Goal: Find specific page/section: Find specific page/section

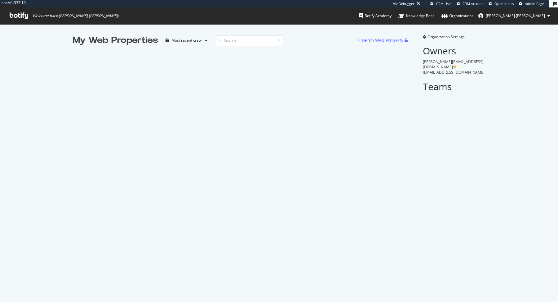
scroll to position [302, 558]
click at [266, 42] on input at bounding box center [249, 40] width 68 height 11
click at [271, 42] on input at bounding box center [249, 40] width 68 height 11
click at [257, 47] on div "No results matching your query" at bounding box center [240, 105] width 335 height 116
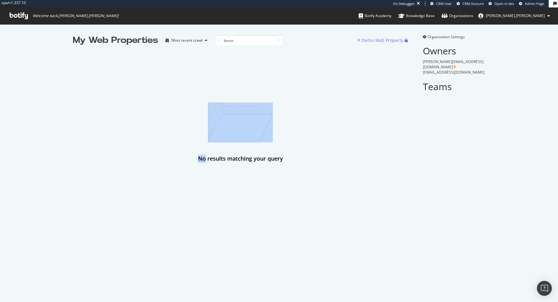
click at [257, 47] on div "No results matching your query" at bounding box center [240, 105] width 335 height 116
click at [256, 37] on input "boozt" at bounding box center [249, 40] width 68 height 11
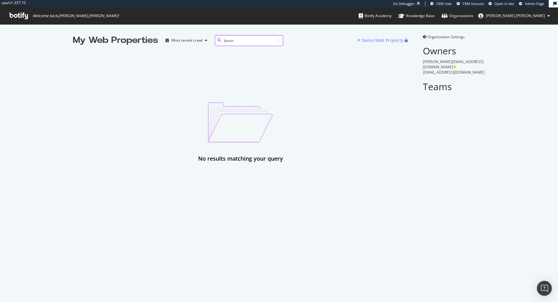
click at [256, 37] on input "boozt" at bounding box center [249, 40] width 68 height 11
click at [256, 38] on input "boozt" at bounding box center [249, 40] width 68 height 11
type input "boozt"
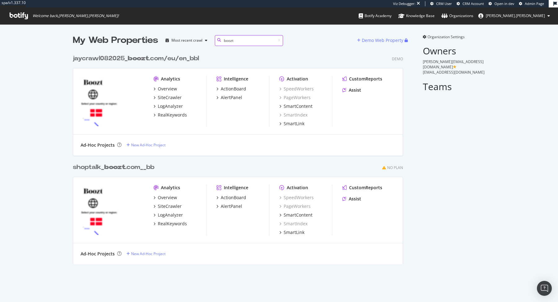
scroll to position [217, 335]
click at [132, 62] on div "jaycrawl082025_ boozt .com/eu/en_bbl" at bounding box center [136, 58] width 126 height 9
